Goal: Contribute content

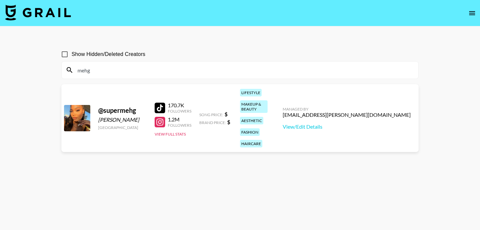
click at [61, 11] on img at bounding box center [38, 13] width 66 height 16
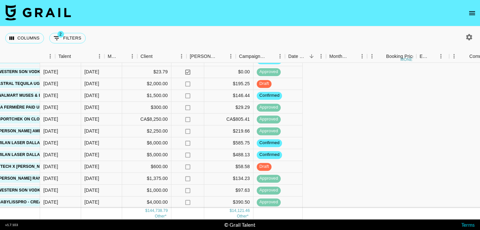
scroll to position [486, 422]
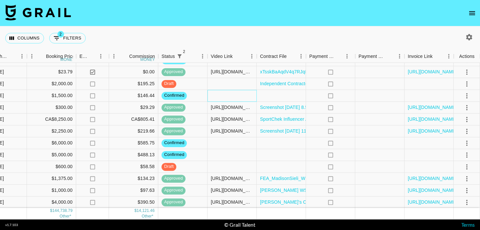
click at [235, 93] on div at bounding box center [232, 96] width 49 height 12
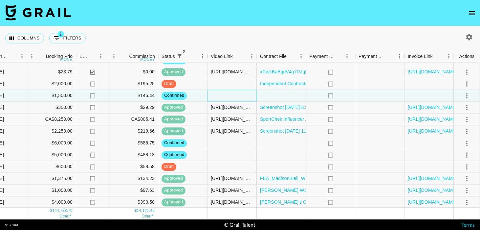
click at [235, 93] on div at bounding box center [232, 96] width 49 height 12
type input "[URL][DOMAIN_NAME]"
click at [269, 94] on div at bounding box center [281, 96] width 49 height 12
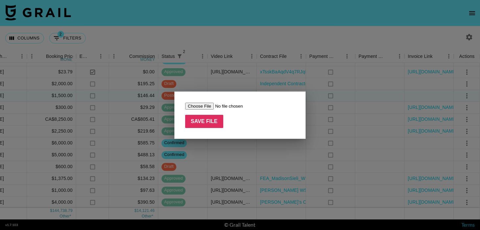
click at [192, 108] on input "file" at bounding box center [226, 106] width 83 height 7
type input "C:\fakepath\[PERSON_NAME] x MagicLinks x Walmart Sept. Muses & Brand Launches 2…"
click at [213, 120] on input "Save File" at bounding box center [204, 121] width 38 height 13
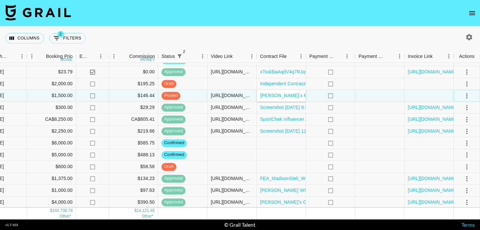
click at [467, 96] on icon "select merge strategy" at bounding box center [467, 95] width 1 height 5
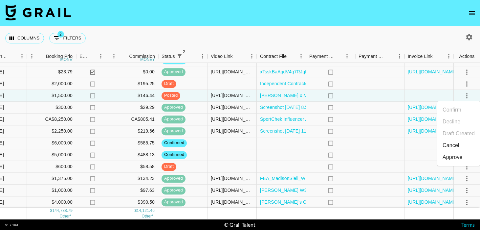
click at [450, 159] on div "Approve" at bounding box center [453, 157] width 20 height 8
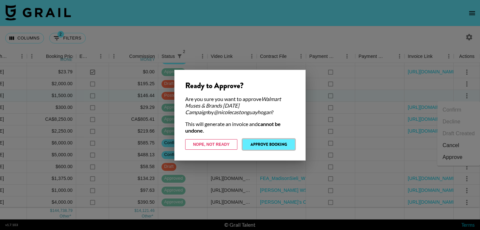
click at [264, 145] on button "Approve Booking" at bounding box center [269, 144] width 52 height 11
